Goal: Transaction & Acquisition: Purchase product/service

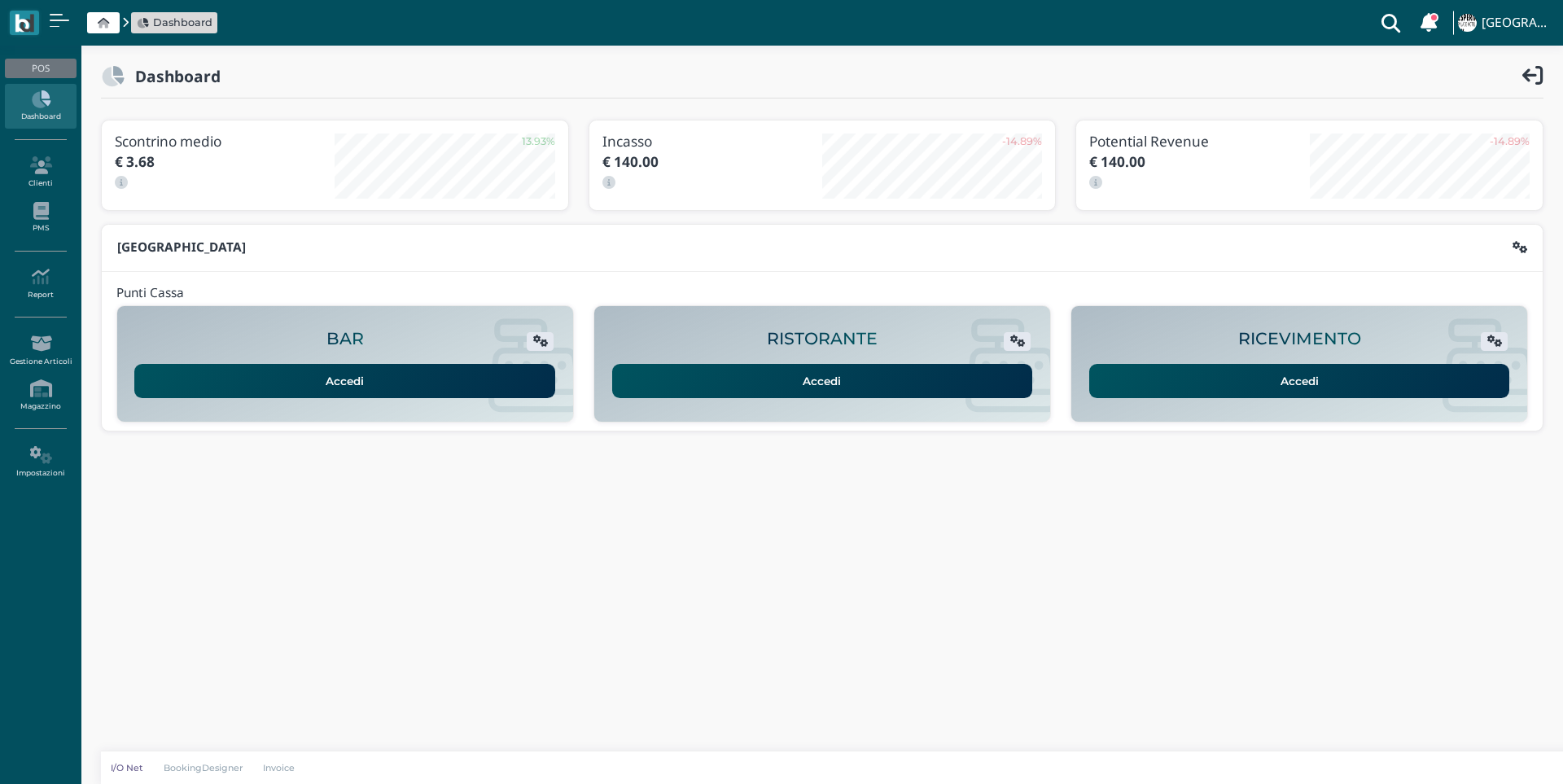
click at [1191, 372] on link "Accedi" at bounding box center [1300, 381] width 421 height 34
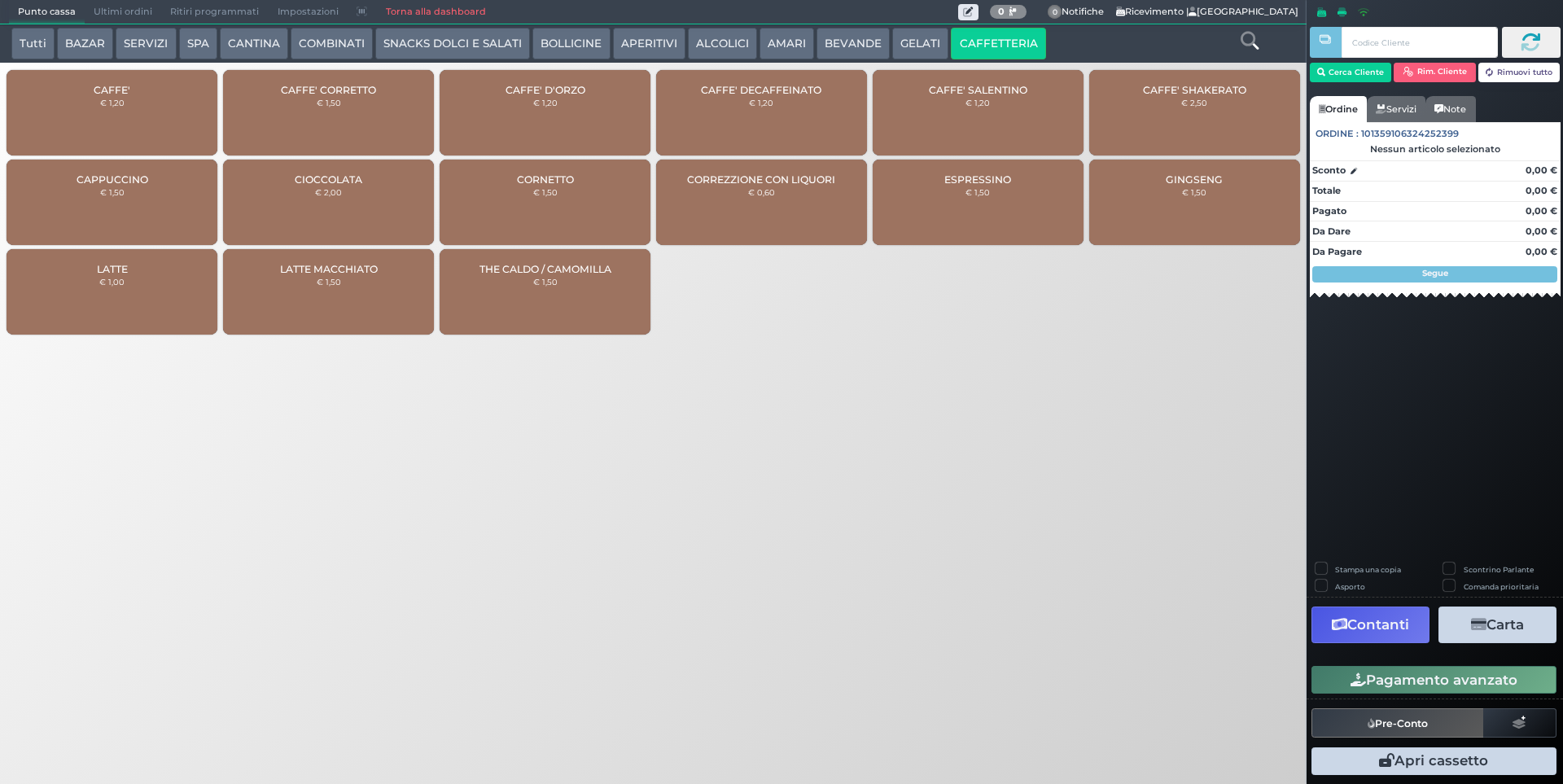
click at [801, 84] on span "CAFFE' DECAFFEINATO" at bounding box center [761, 90] width 121 height 12
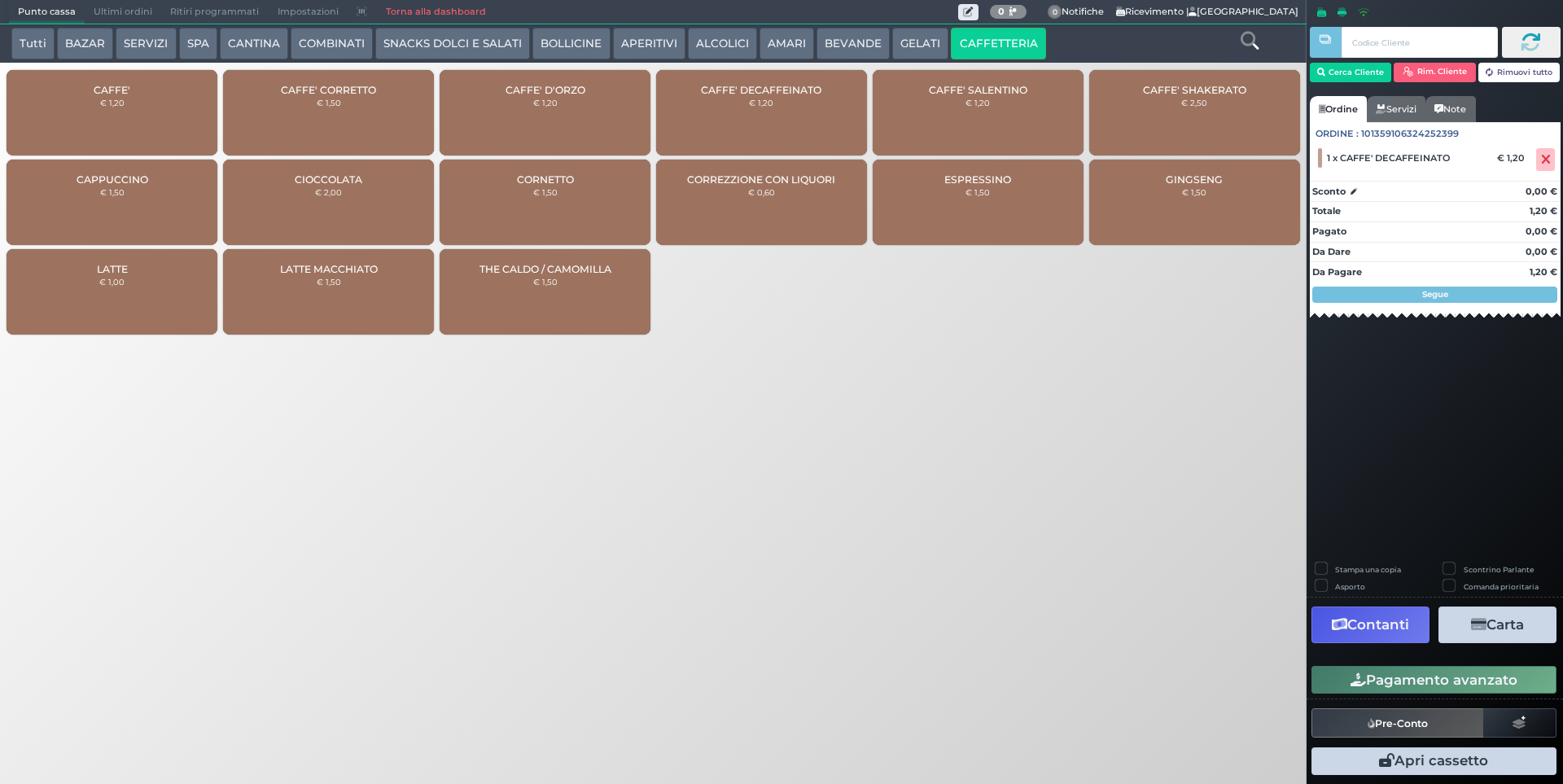
click at [1382, 680] on button "Pagamento avanzato" at bounding box center [1434, 680] width 245 height 28
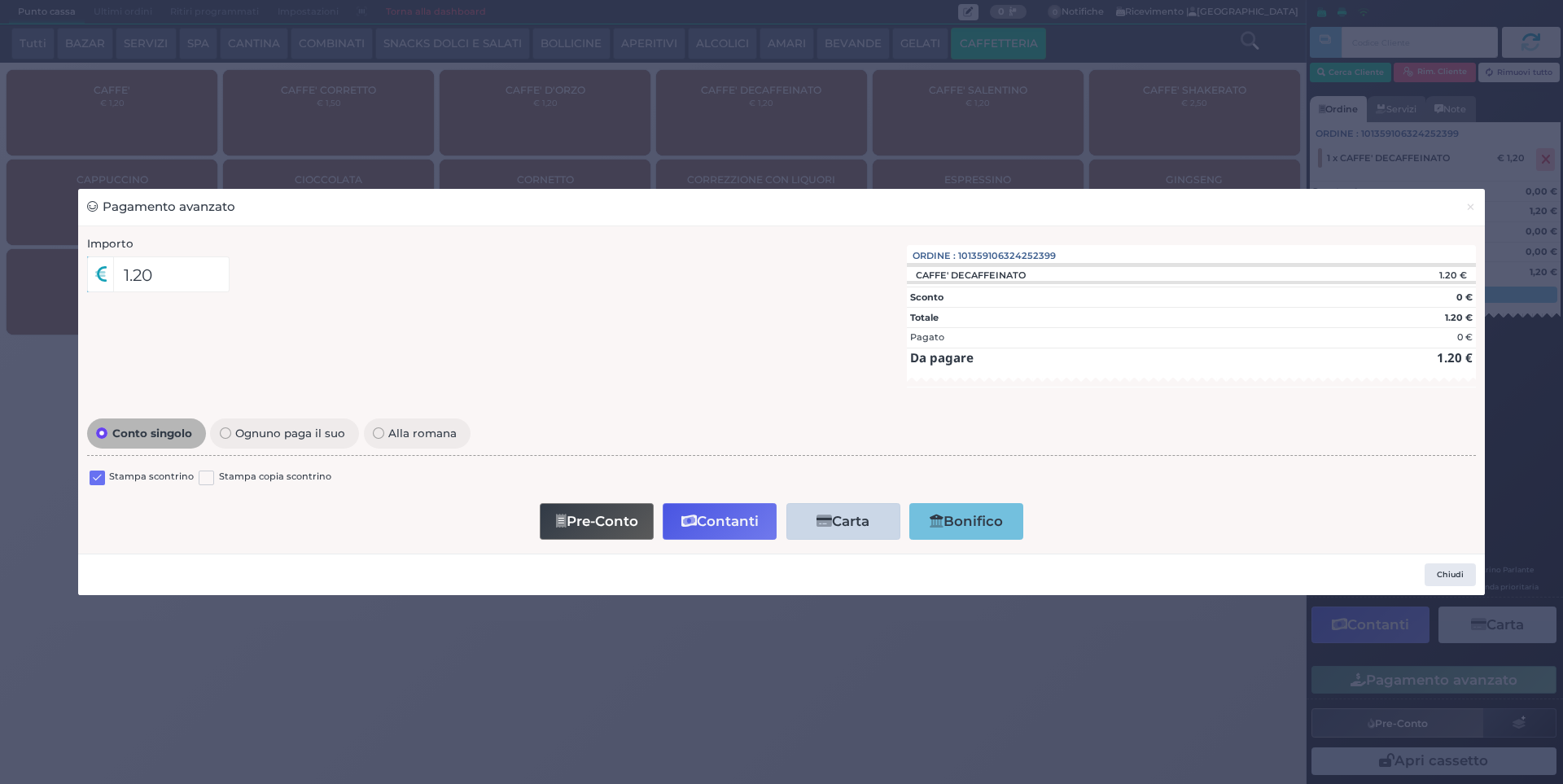
drag, startPoint x: 96, startPoint y: 467, endPoint x: 120, endPoint y: 487, distance: 31.2
click at [108, 476] on div "Stampa scontrino Stampa copia scontrino" at bounding box center [782, 479] width 1389 height 38
click at [120, 487] on div "Stampa scontrino" at bounding box center [141, 479] width 104 height 20
click at [97, 475] on label at bounding box center [97, 478] width 15 height 15
click at [0, 0] on input "checkbox" at bounding box center [0, 0] width 0 height 0
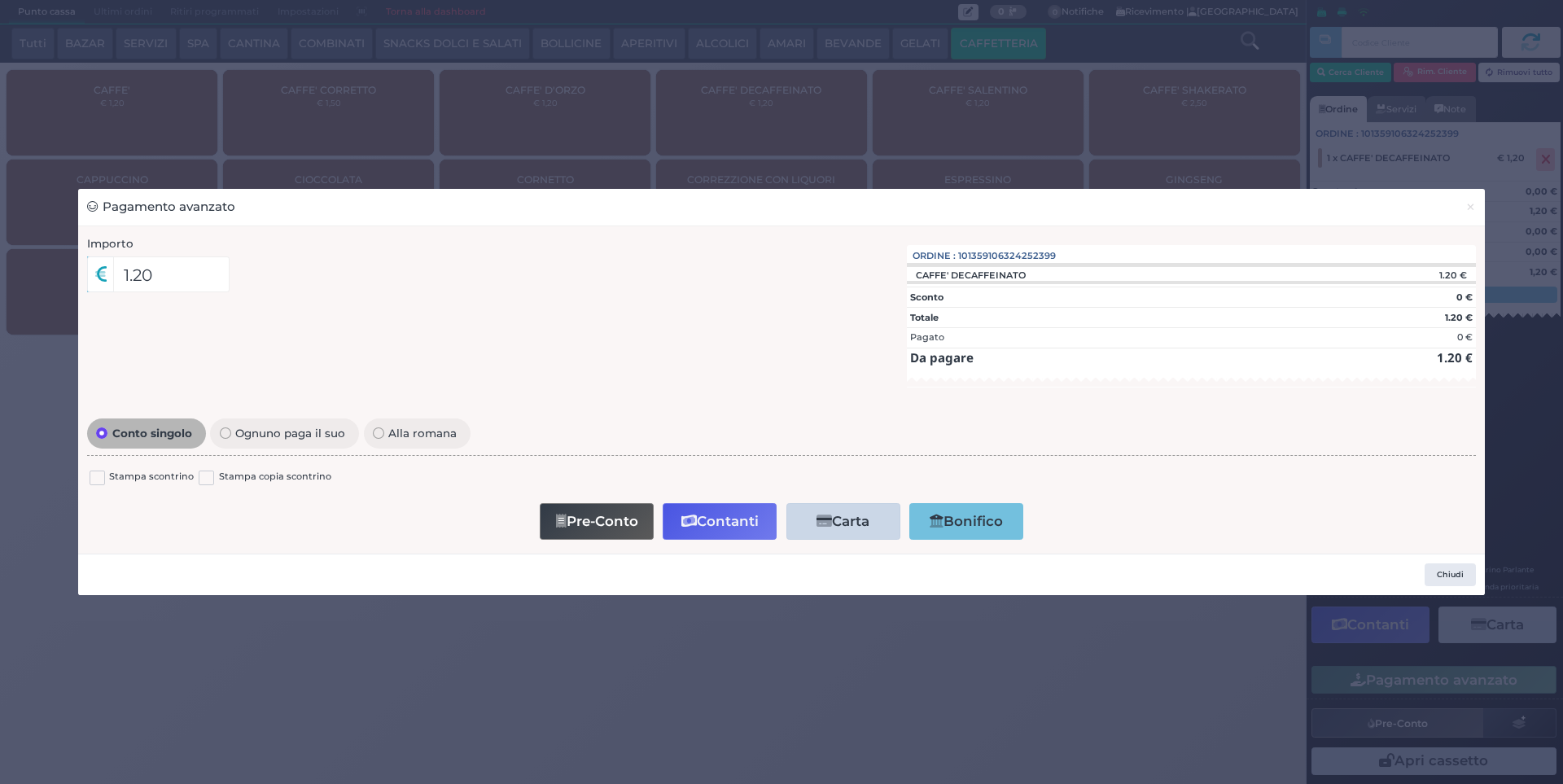
click at [754, 536] on button "Contanti" at bounding box center [720, 521] width 114 height 36
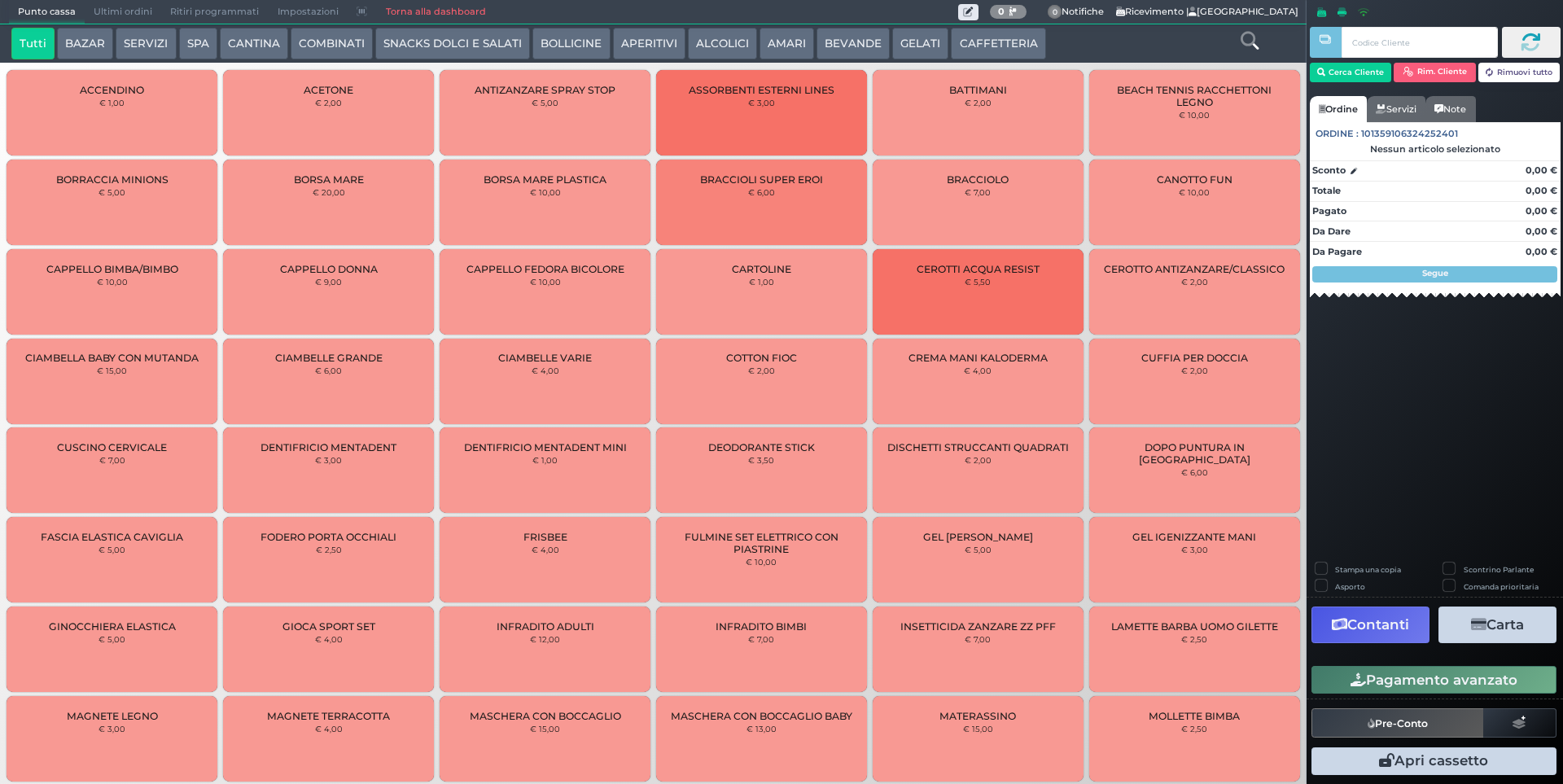
click at [134, 16] on span "Ultimi ordini" at bounding box center [122, 12] width 76 height 23
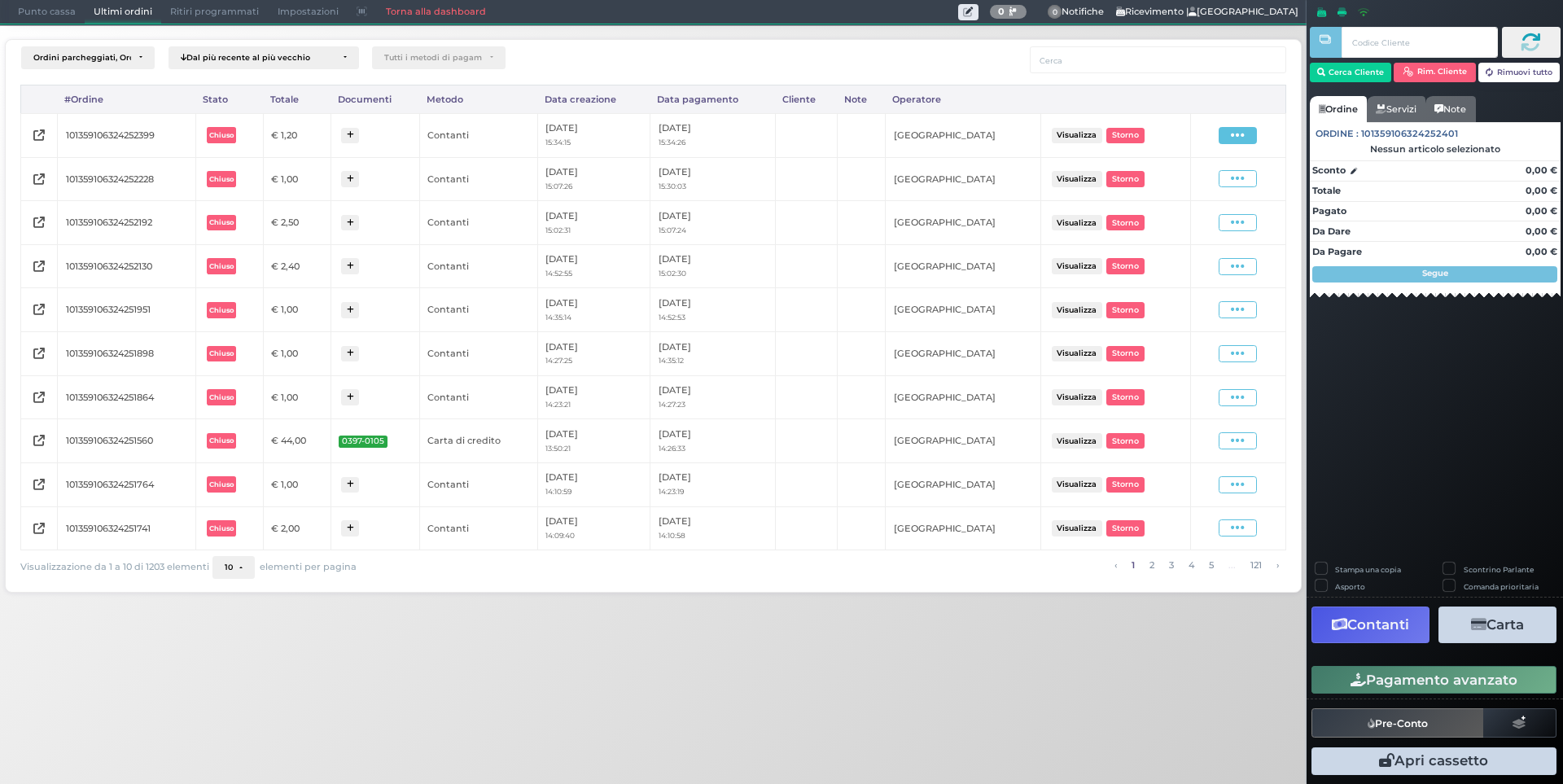
click at [1234, 135] on icon at bounding box center [1238, 135] width 14 height 15
click at [1180, 185] on span "Ristampa Pre-Conto" at bounding box center [1200, 182] width 67 height 28
click at [36, 3] on span "Punto cassa" at bounding box center [47, 12] width 76 height 23
